Goal: Check status: Check status

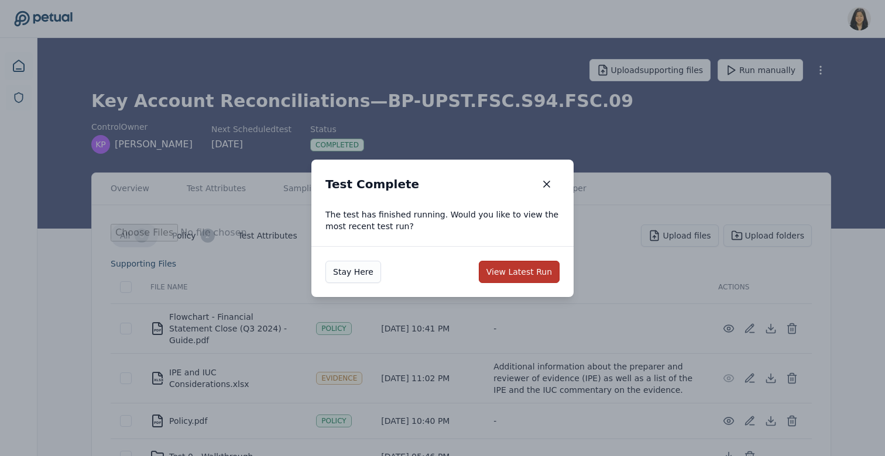
click at [501, 272] on button "View Latest Run" at bounding box center [519, 272] width 81 height 22
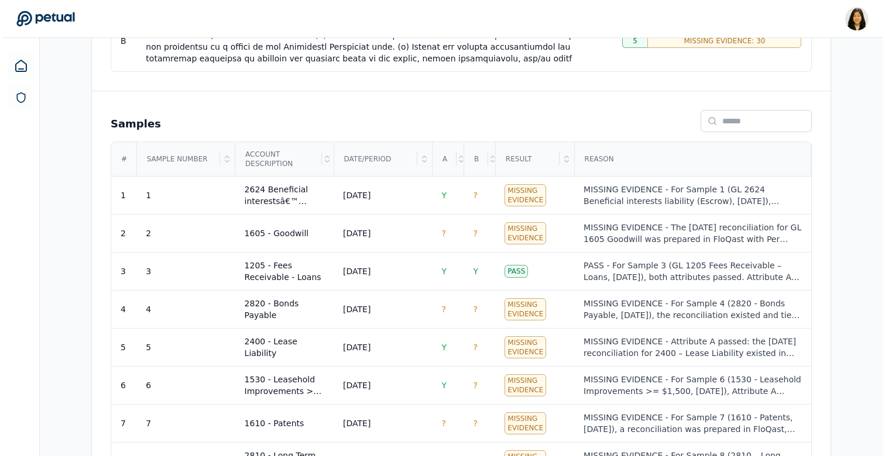
scroll to position [373, 0]
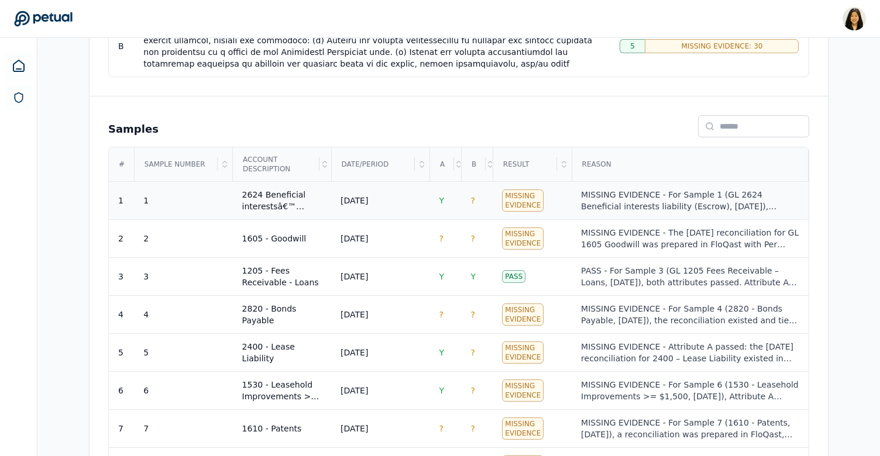
click at [662, 199] on div "MISSING EVIDENCE - For Sample 1 (GL 2624 Beneficial interests liability (Escrow…" at bounding box center [690, 200] width 218 height 23
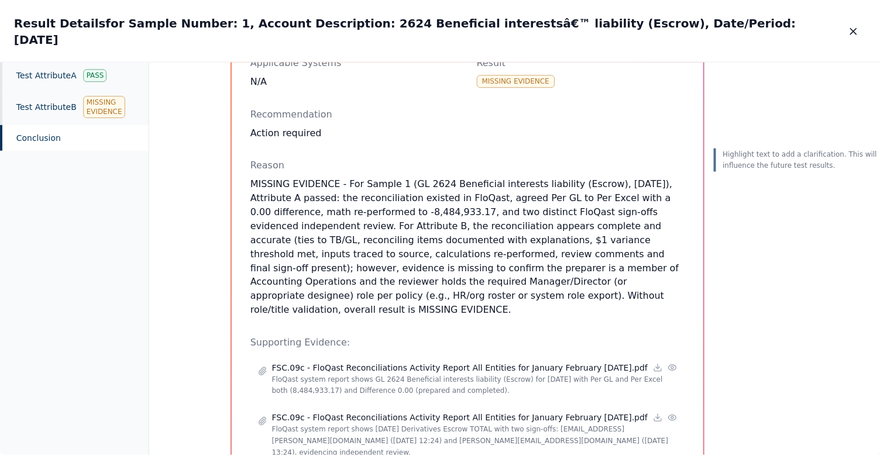
scroll to position [192, 0]
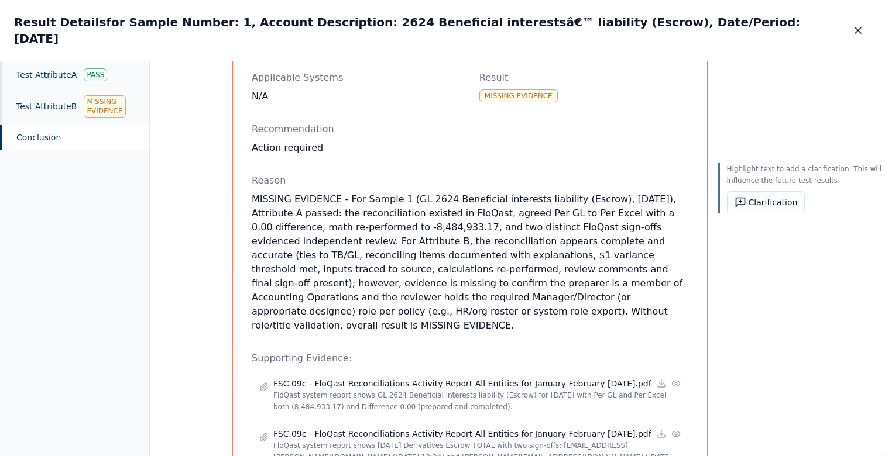
drag, startPoint x: 558, startPoint y: 261, endPoint x: 575, endPoint y: 298, distance: 40.8
click at [575, 298] on p "MISSING EVIDENCE - For Sample 1 (GL 2624 Beneficial interests liability (Escrow…" at bounding box center [470, 263] width 437 height 140
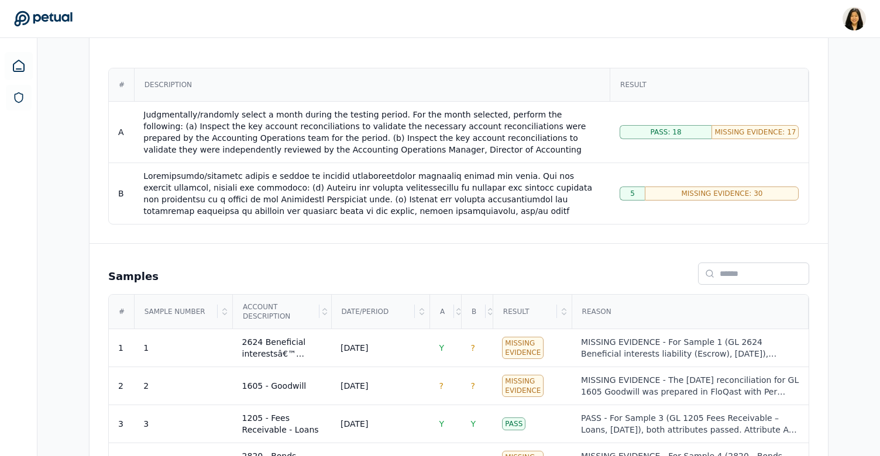
scroll to position [74, 0]
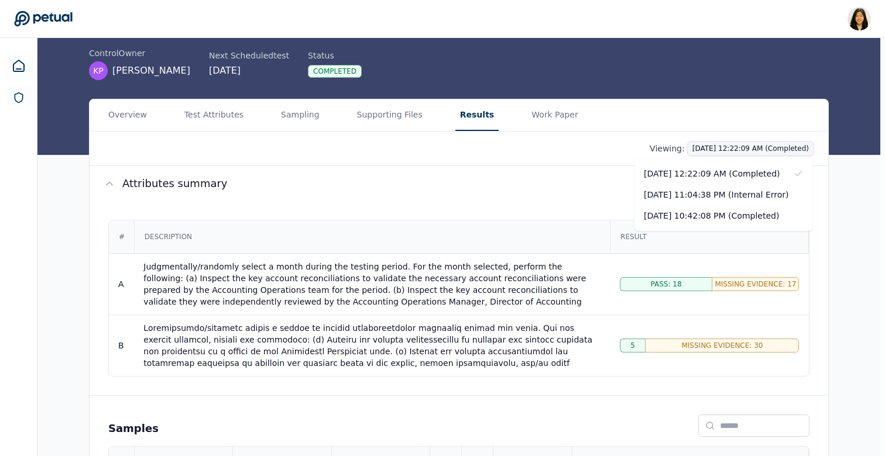
click at [707, 212] on div "[DATE] 10:42:08 PM (Completed)" at bounding box center [723, 215] width 178 height 21
